Goal: Check status: Check status

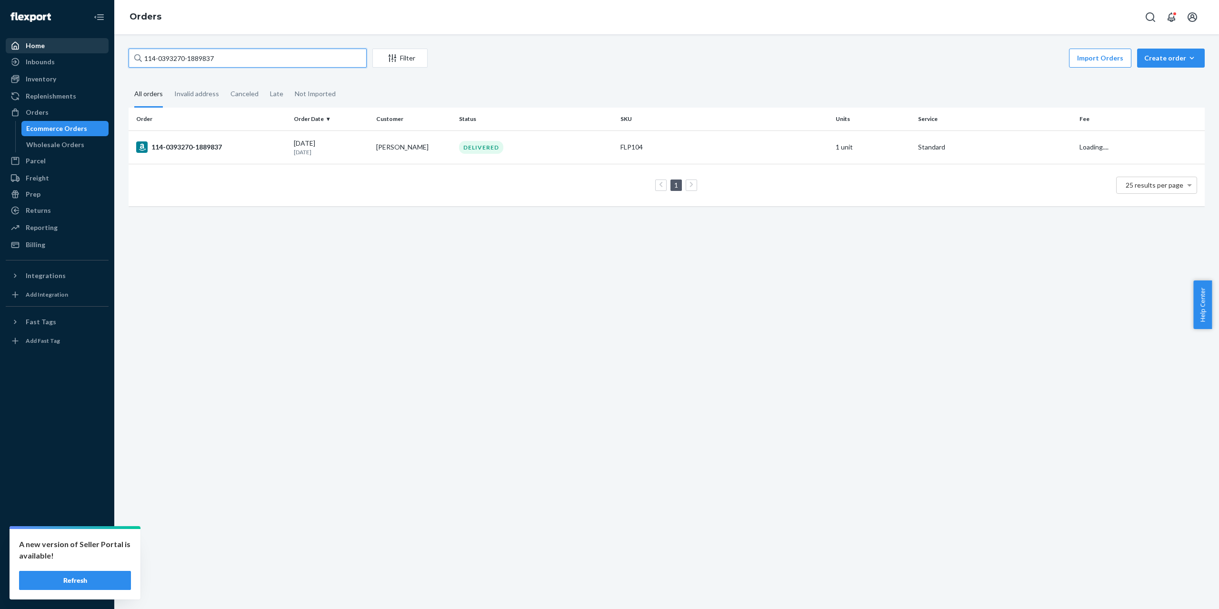
drag, startPoint x: 274, startPoint y: 52, endPoint x: 99, endPoint y: 52, distance: 175.2
click at [99, 52] on div "Home Inbounds Shipping Plans Problems Inventory Products Branded Packaging Repl…" at bounding box center [609, 304] width 1219 height 609
type input "#MK-371903"
click at [203, 145] on div "#MK-371903" at bounding box center [211, 146] width 150 height 11
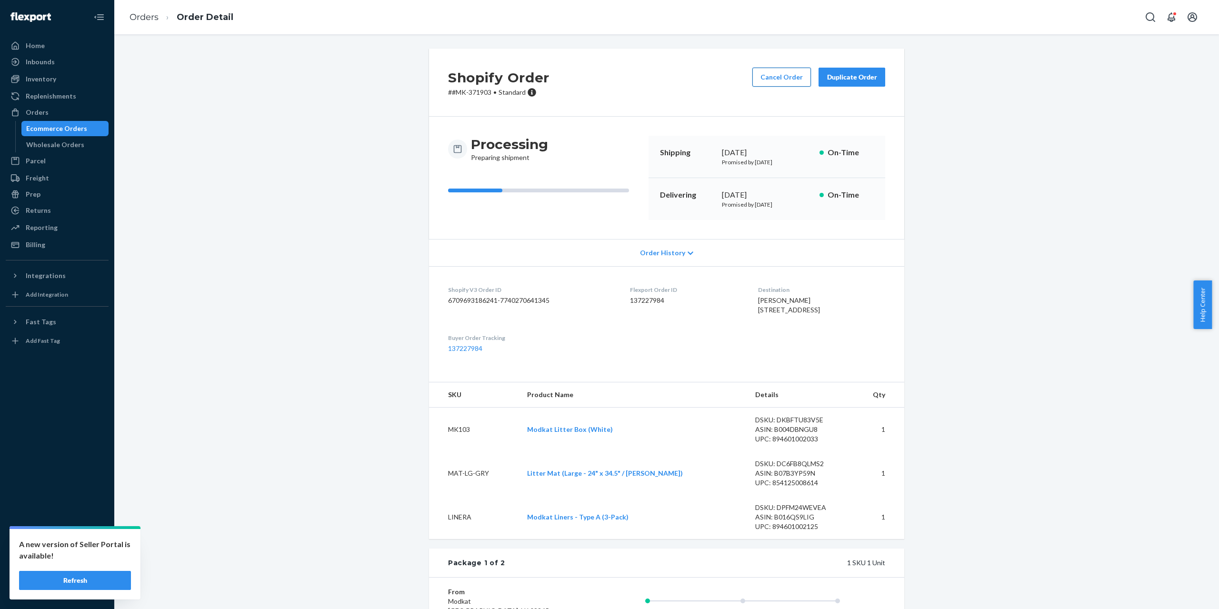
click at [794, 83] on button "Cancel Order" at bounding box center [781, 77] width 59 height 19
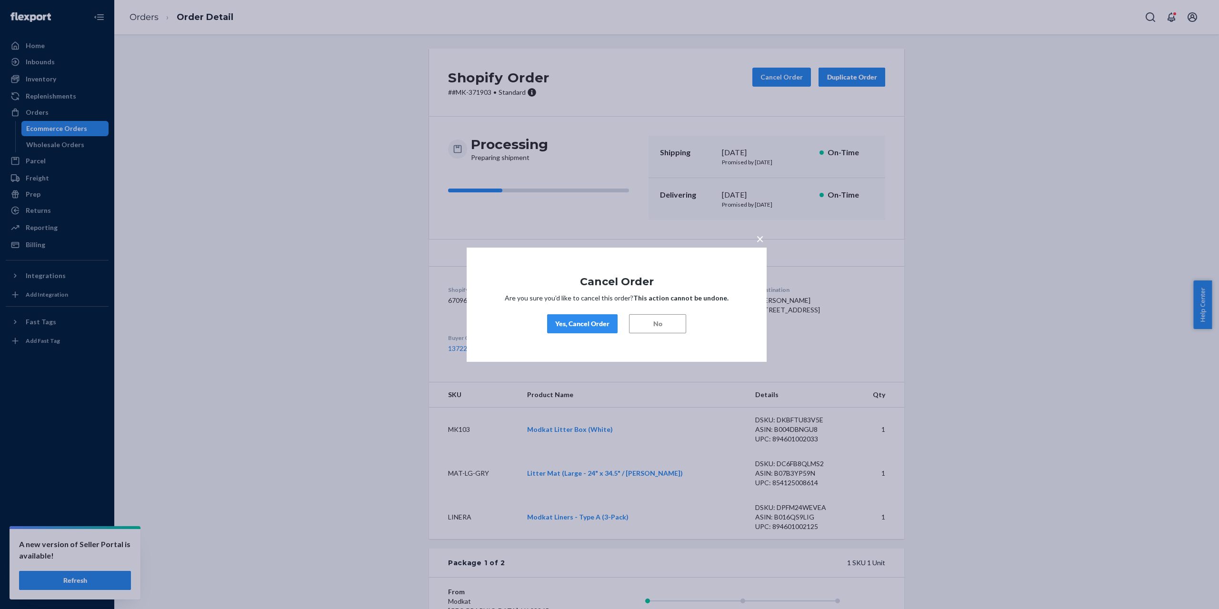
click at [588, 325] on div "Yes, Cancel Order" at bounding box center [582, 324] width 54 height 10
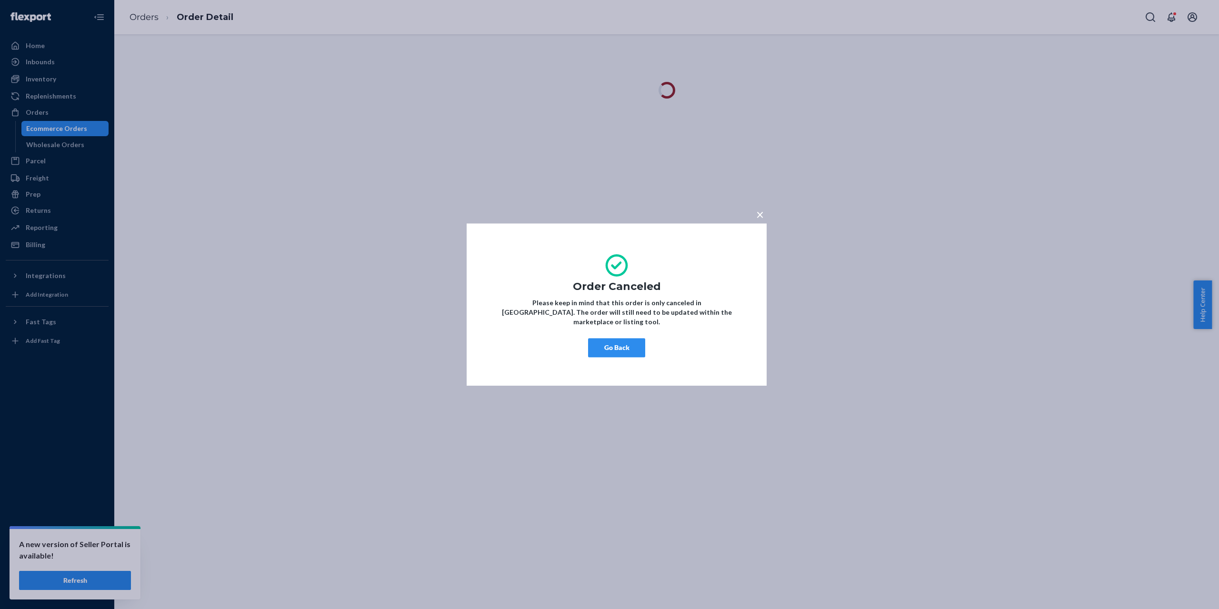
click at [643, 338] on button "Go Back" at bounding box center [616, 347] width 57 height 19
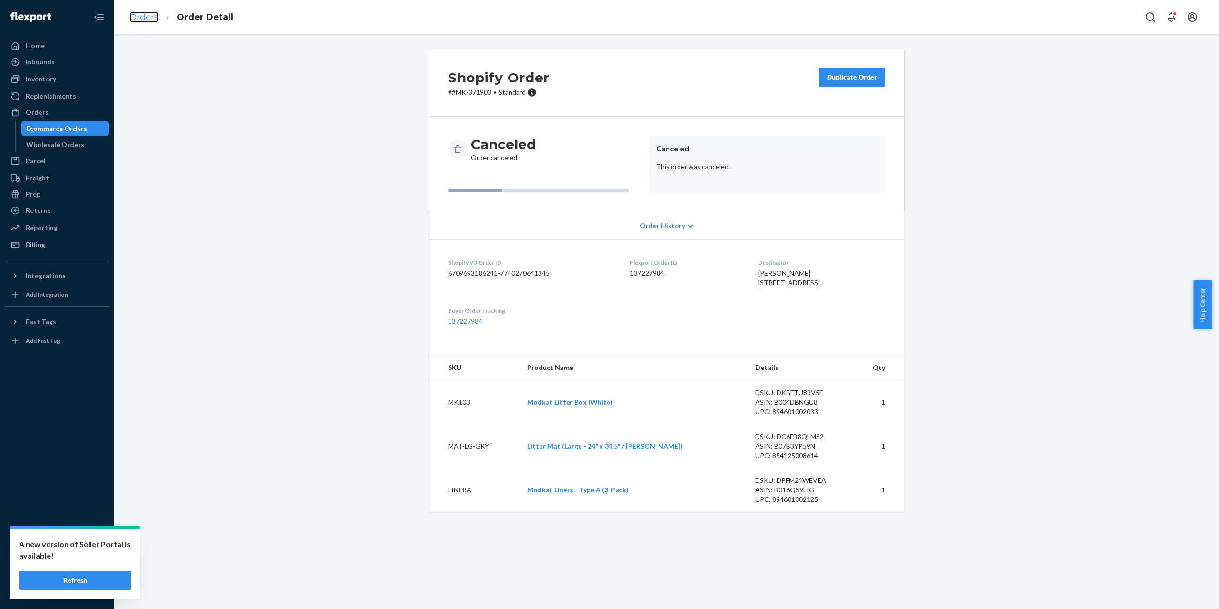
click at [157, 20] on link "Orders" at bounding box center [144, 17] width 29 height 10
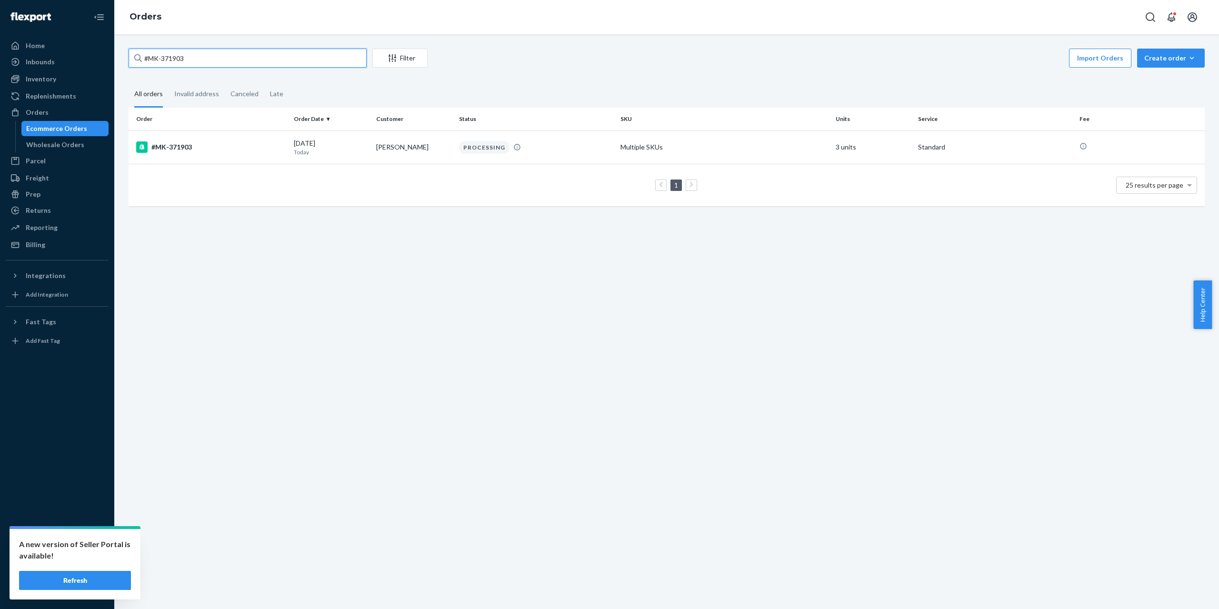
click at [223, 61] on input "#MK-371903" at bounding box center [248, 58] width 238 height 19
paste input "RYOFKNGHGL"
type input "RYOFKNGHGL"
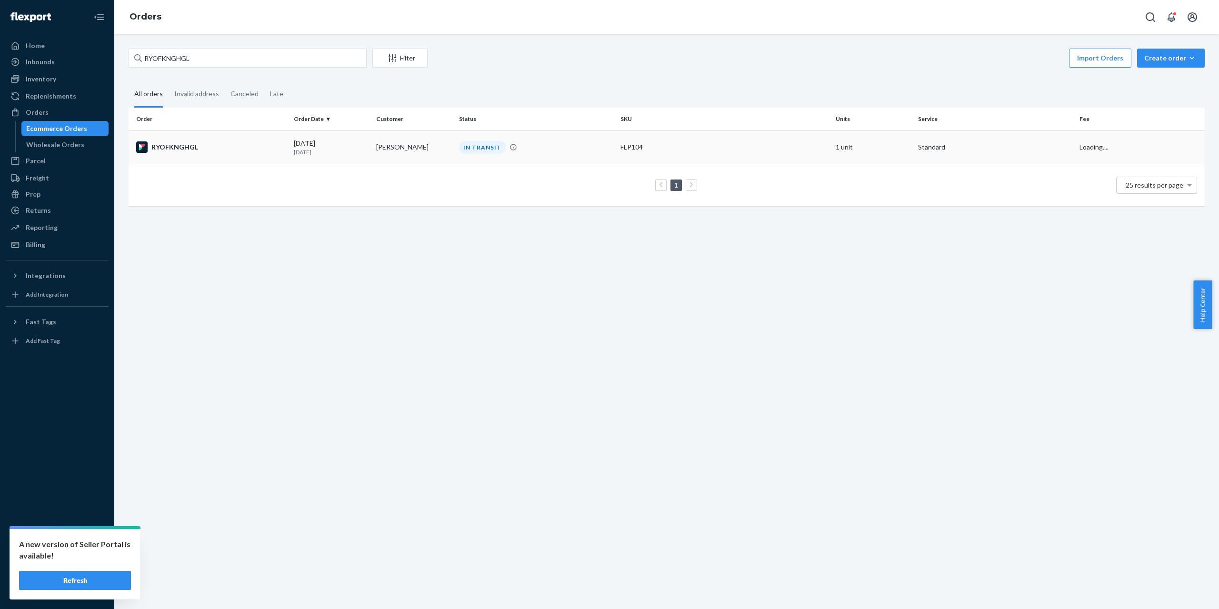
click at [193, 153] on div "RYOFKNGHGL" at bounding box center [211, 146] width 150 height 11
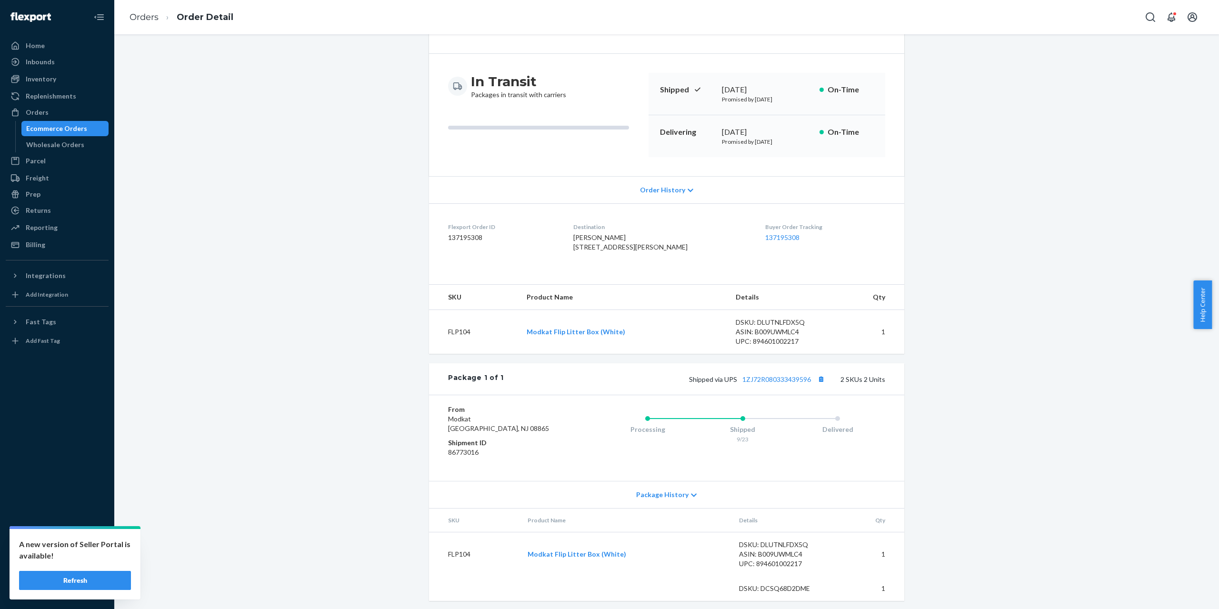
scroll to position [85, 0]
click at [769, 377] on link "1ZJ72R080333439596" at bounding box center [776, 376] width 69 height 8
click at [139, 17] on link "Orders" at bounding box center [144, 17] width 29 height 10
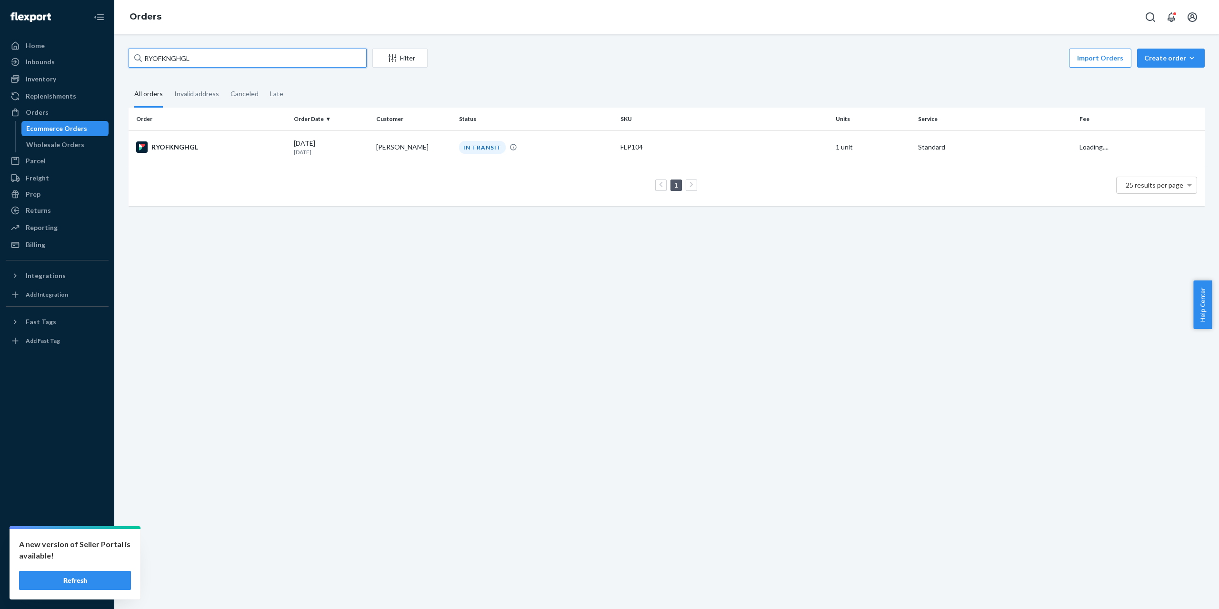
click at [230, 60] on input "RYOFKNGHGL" at bounding box center [248, 58] width 238 height 19
paste input "1UFJEL2EG"
type input "R1UFJEL2EG"
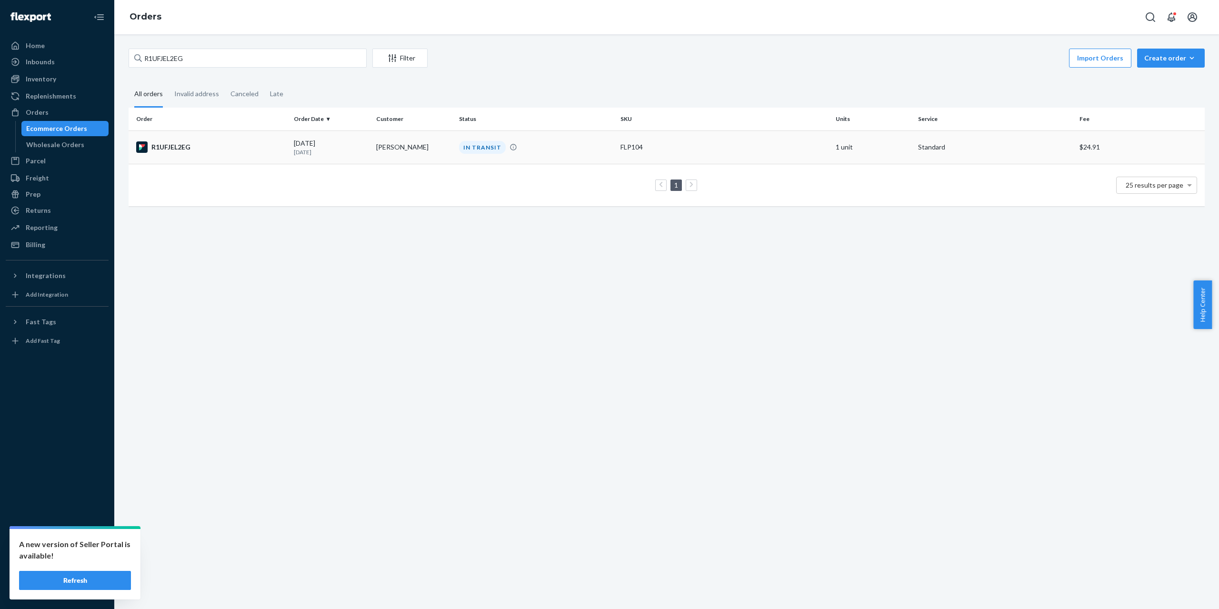
click at [171, 147] on div "R1UFJEL2EG" at bounding box center [211, 146] width 150 height 11
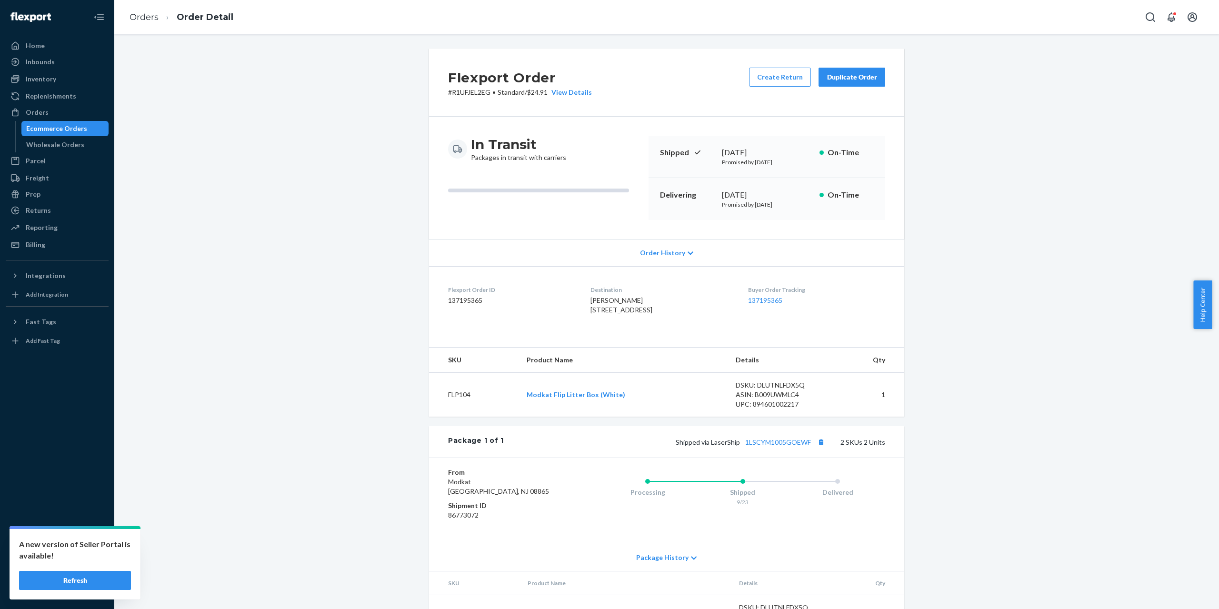
scroll to position [85, 0]
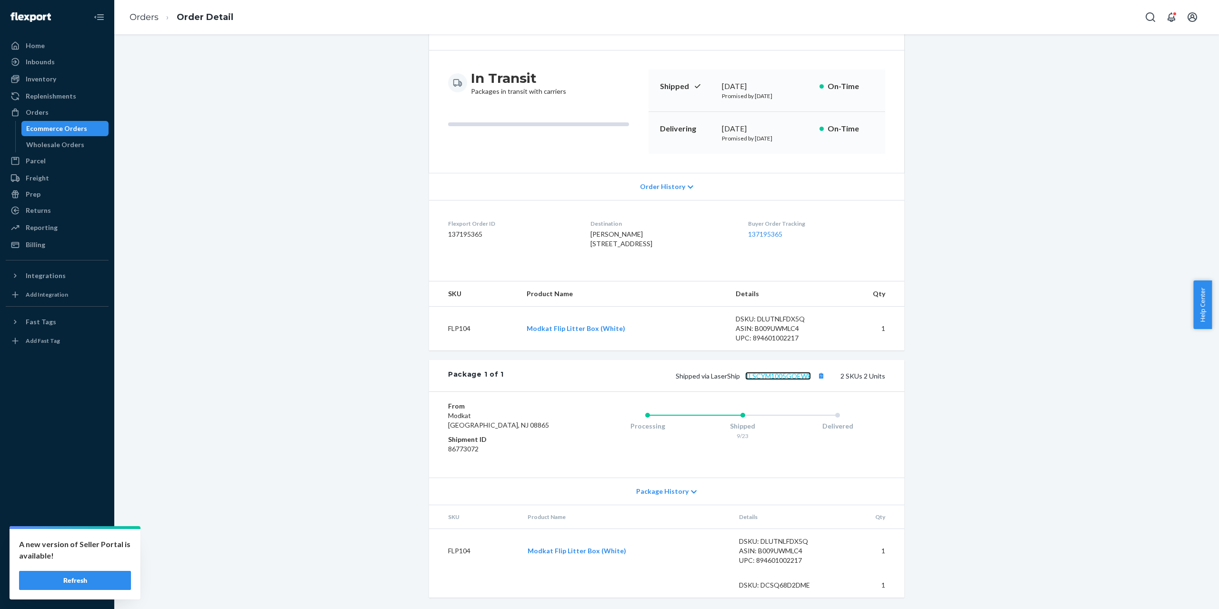
click at [787, 372] on link "1LSCYM1005GOEWF" at bounding box center [778, 376] width 66 height 8
click at [140, 17] on link "Orders" at bounding box center [144, 17] width 29 height 10
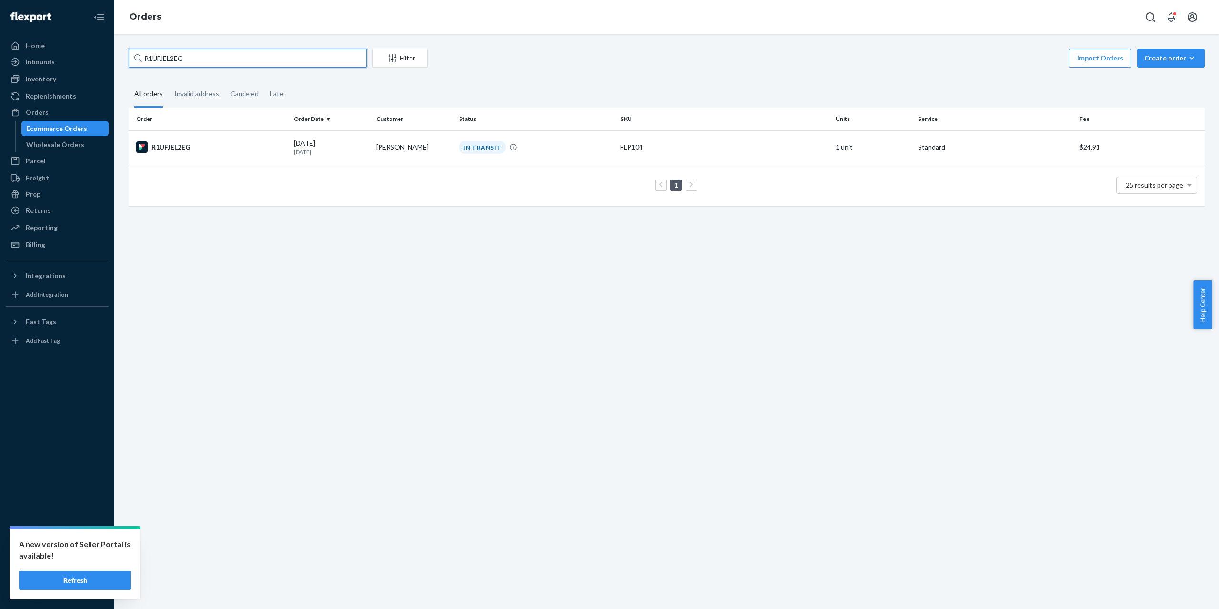
click at [195, 61] on input "R1UFJEL2EG" at bounding box center [248, 58] width 238 height 19
paste input "BJJBR7E2EL"
type input "BJJBR7E2EL"
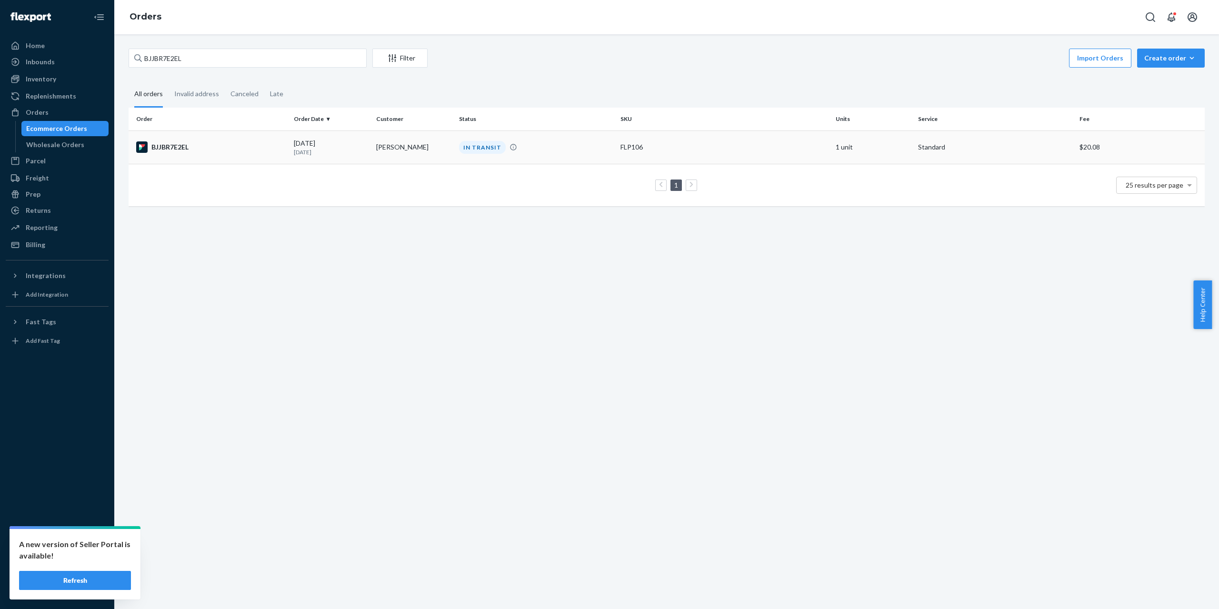
click at [177, 149] on div "BJJBR7E2EL" at bounding box center [211, 146] width 150 height 11
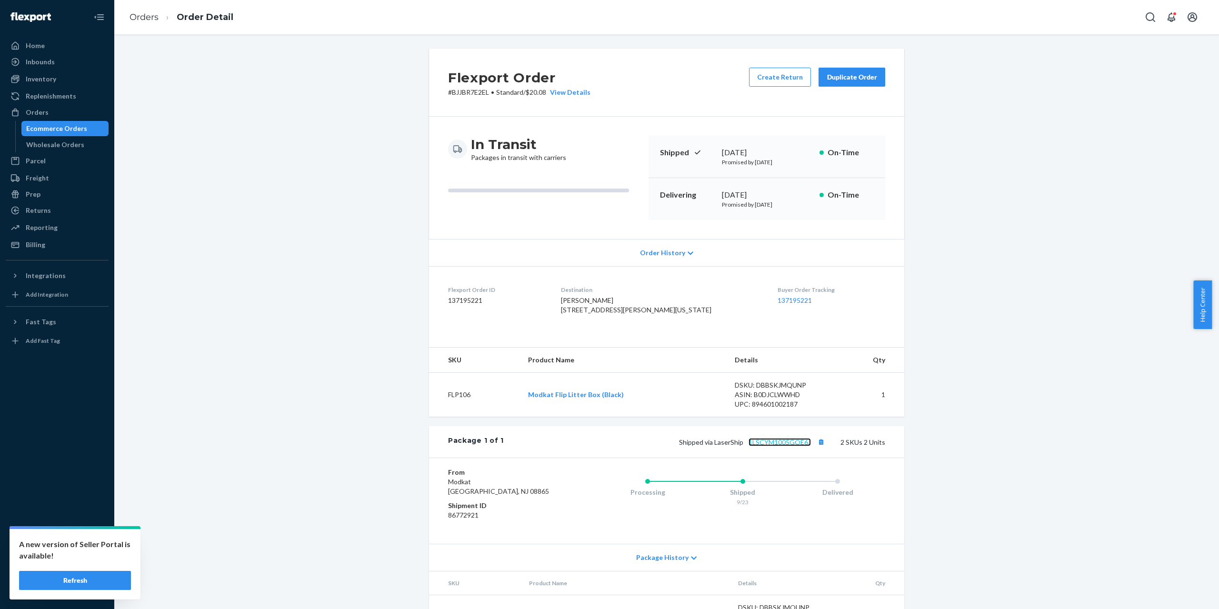
click at [772, 446] on link "1LSCYM1005GOE6J" at bounding box center [779, 442] width 62 height 8
